Goal: Subscribe to service/newsletter

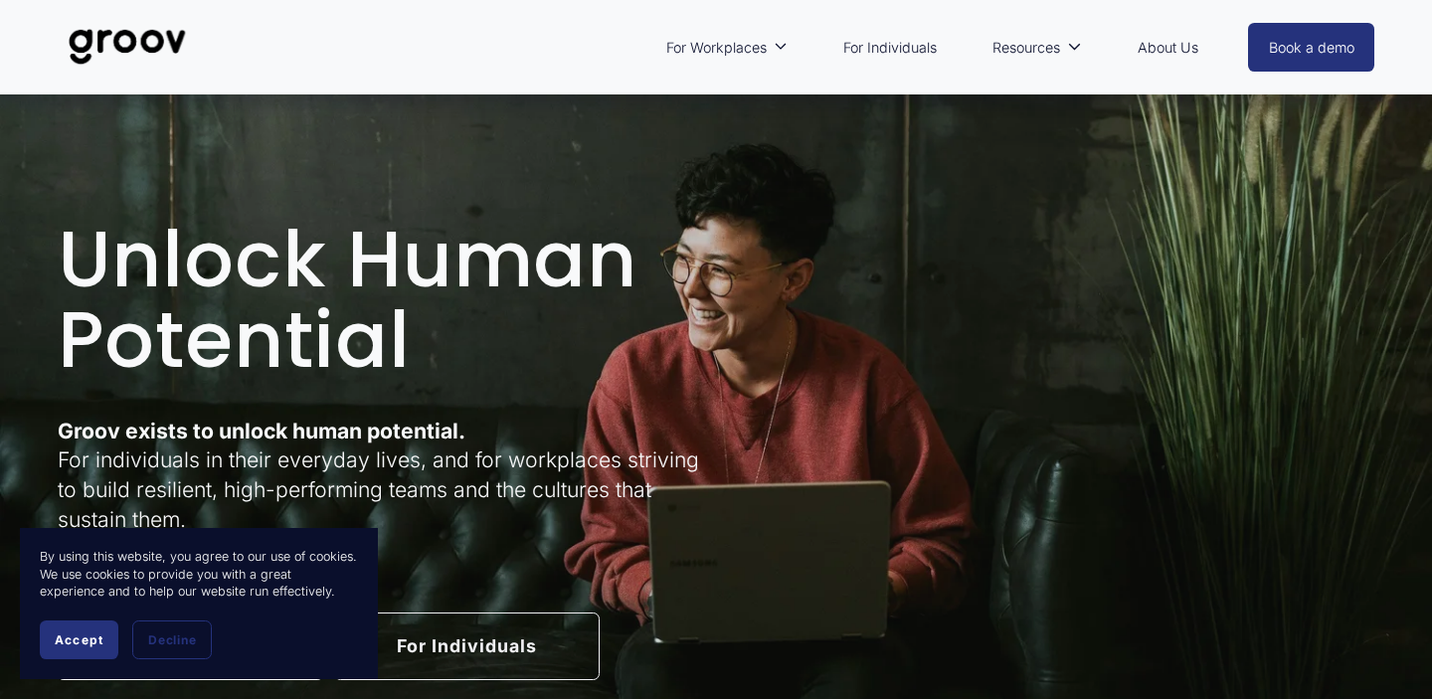
click at [104, 641] on button "Accept" at bounding box center [79, 639] width 79 height 39
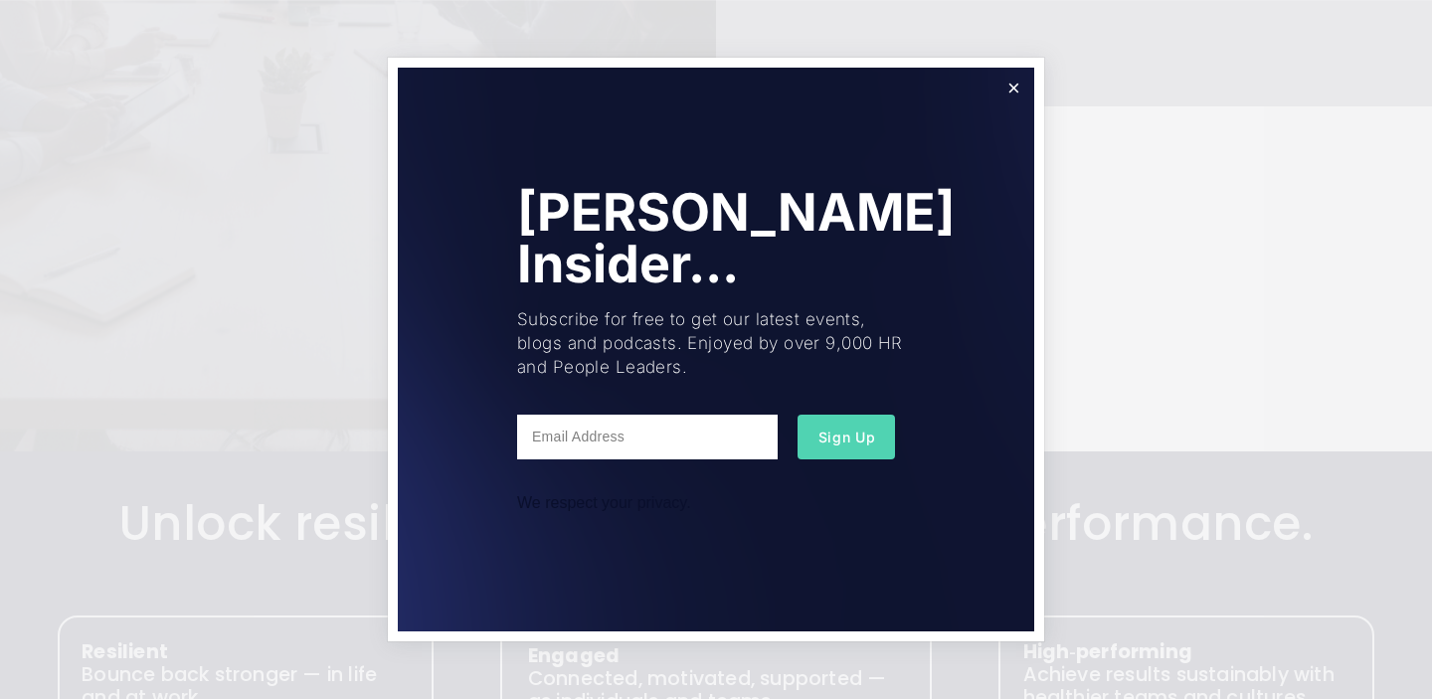
scroll to position [2008, 0]
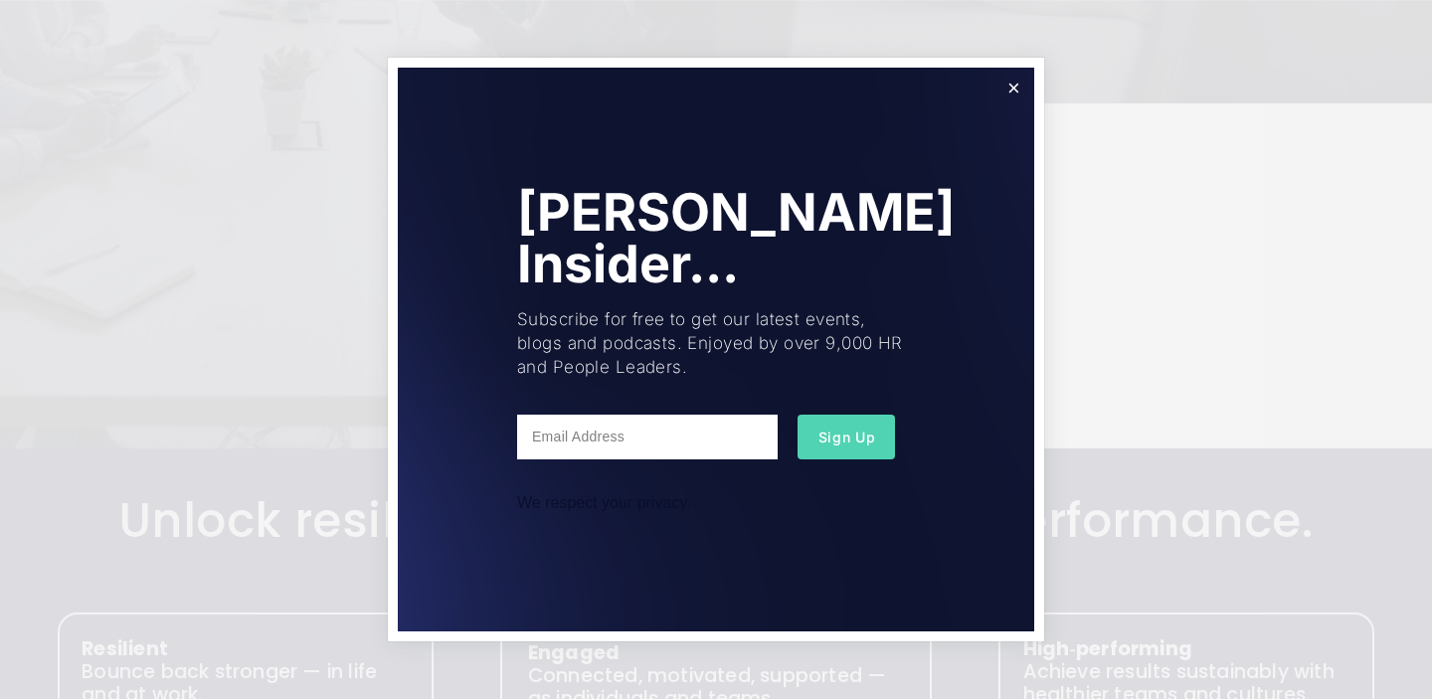
click at [583, 436] on input "text" at bounding box center [647, 437] width 260 height 45
type input "[EMAIL_ADDRESS][DOMAIN_NAME]"
click at [865, 439] on span "Sign Up" at bounding box center [847, 436] width 58 height 17
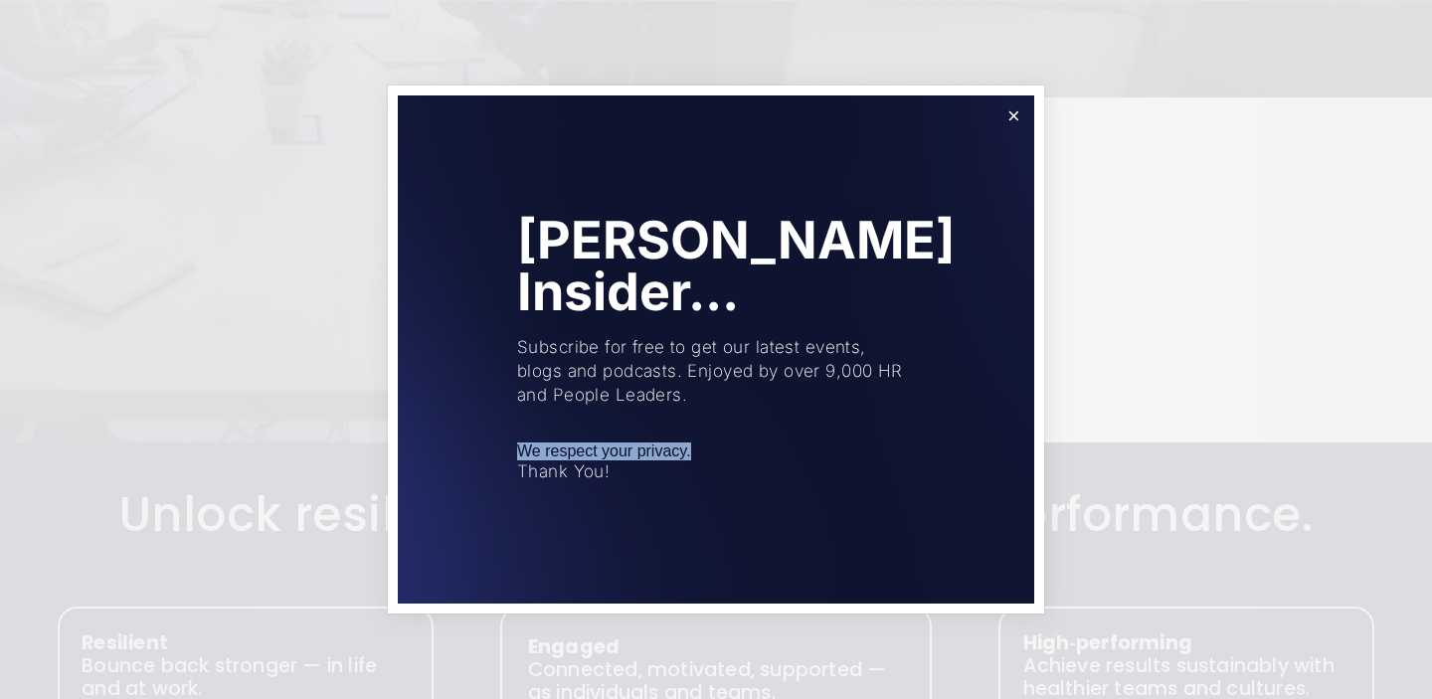
drag, startPoint x: 717, startPoint y: 450, endPoint x: 451, endPoint y: 449, distance: 265.4
click at [451, 449] on div "[PERSON_NAME] Insider... Subscribe for free to get our latest events, blogs and…" at bounding box center [716, 348] width 636 height 507
click at [1013, 114] on link "Close" at bounding box center [1013, 115] width 35 height 35
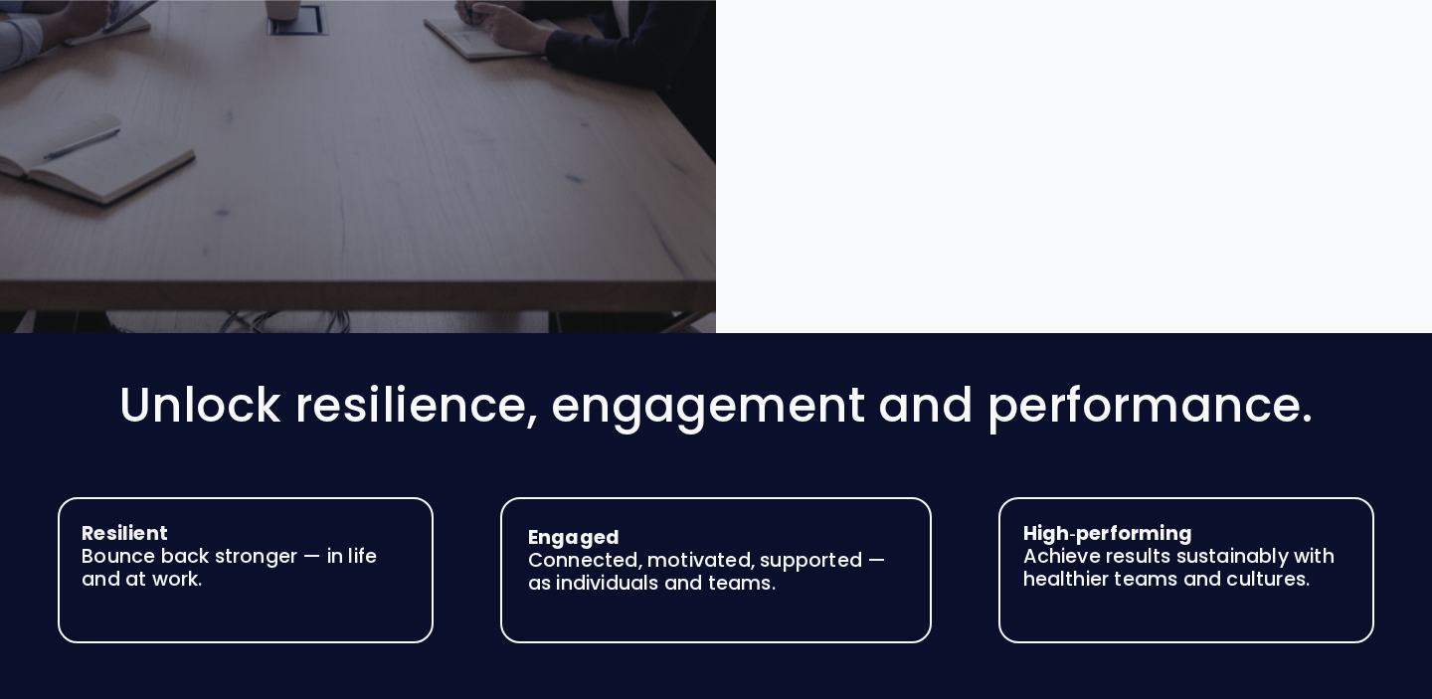
scroll to position [2126, 0]
